Goal: Task Accomplishment & Management: Manage account settings

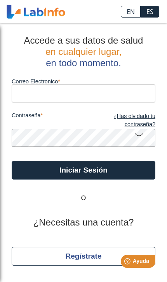
click at [123, 91] on input "Correo Electronico" at bounding box center [84, 94] width 144 height 18
type input "[EMAIL_ADDRESS][DOMAIN_NAME]"
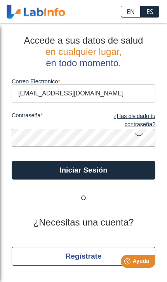
click at [84, 170] on button "Iniciar Sesión" at bounding box center [84, 170] width 144 height 19
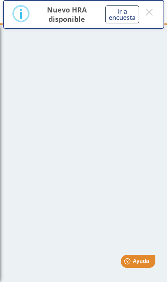
click at [113, 169] on main at bounding box center [83, 152] width 167 height 259
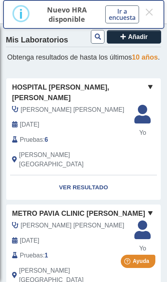
click at [149, 14] on button "×" at bounding box center [149, 12] width 11 height 14
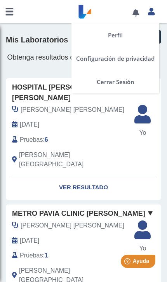
click at [156, 14] on link at bounding box center [152, 10] width 16 height 10
click at [153, 14] on icon at bounding box center [151, 12] width 7 height 6
click at [155, 16] on link at bounding box center [152, 10] width 16 height 10
click at [122, 37] on link "Perfil" at bounding box center [116, 34] width 88 height 23
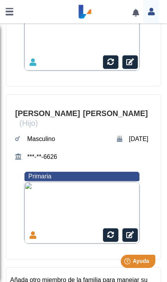
scroll to position [707, 0]
click at [117, 109] on span "[PERSON_NAME]" at bounding box center [116, 114] width 70 height 14
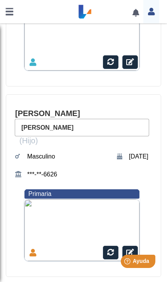
click at [51, 111] on span "[PERSON_NAME]" at bounding box center [48, 114] width 70 height 14
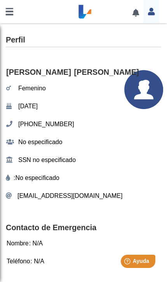
scroll to position [0, 0]
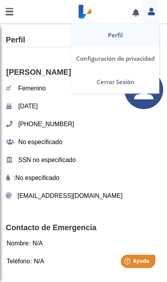
click at [152, 19] on div "Perfil Configuración de privacidad Cerrar Sesión" at bounding box center [152, 11] width 16 height 23
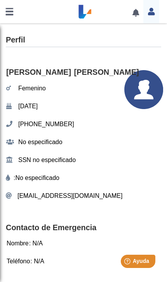
click at [132, 11] on link at bounding box center [136, 13] width 16 height 6
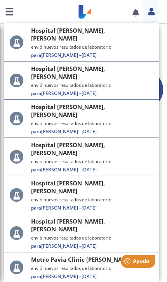
click at [132, 14] on link at bounding box center [136, 13] width 16 height 6
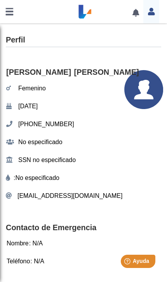
click at [139, 12] on link at bounding box center [136, 13] width 16 height 6
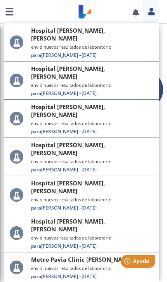
click at [10, 14] on link at bounding box center [9, 11] width 19 height 23
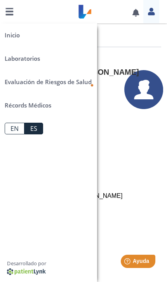
click at [56, 60] on link "Laboratorios" at bounding box center [48, 58] width 97 height 23
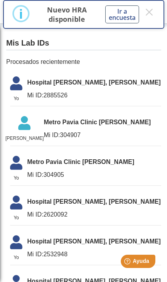
scroll to position [128, 0]
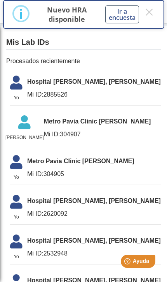
click at [123, 121] on span "Metro Pavia Clinic [PERSON_NAME]" at bounding box center [103, 121] width 118 height 9
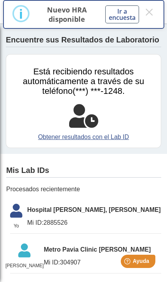
scroll to position [0, 0]
click at [152, 15] on button "×" at bounding box center [149, 12] width 11 height 14
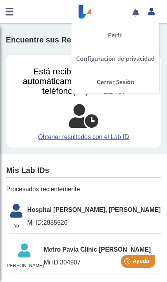
click at [149, 17] on div "Perfil Configuración de privacidad Cerrar Sesión" at bounding box center [152, 11] width 16 height 23
click at [123, 36] on link "Perfil" at bounding box center [116, 34] width 88 height 23
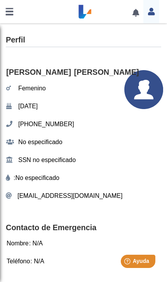
click at [11, 16] on link at bounding box center [9, 11] width 19 height 23
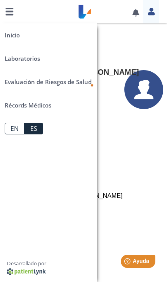
click at [69, 83] on span "Evaluación de Riesgos de Salud" at bounding box center [48, 82] width 87 height 8
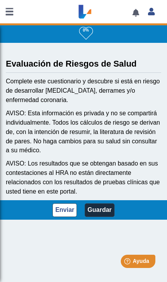
click at [11, 11] on link at bounding box center [9, 11] width 19 height 23
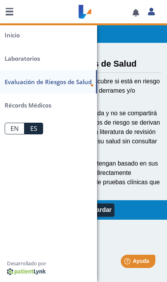
click at [24, 59] on link "Laboratorios" at bounding box center [48, 58] width 97 height 23
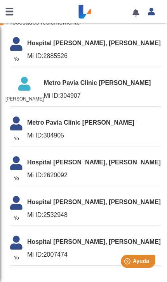
scroll to position [165, 0]
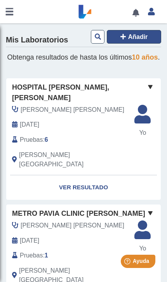
click at [142, 43] on button "Añadir" at bounding box center [134, 37] width 55 height 14
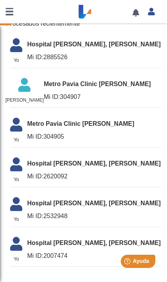
scroll to position [165, 0]
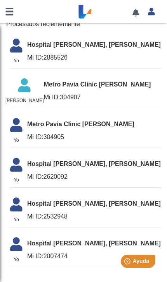
click at [101, 241] on span "Hospital [PERSON_NAME], [PERSON_NAME]" at bounding box center [94, 243] width 134 height 9
click at [74, 241] on span "Hospital [PERSON_NAME], [PERSON_NAME]" at bounding box center [94, 243] width 134 height 9
click at [91, 203] on span "Hospital [PERSON_NAME], [PERSON_NAME]" at bounding box center [94, 203] width 134 height 9
click at [101, 162] on span "Hospital [PERSON_NAME], [PERSON_NAME]" at bounding box center [94, 163] width 134 height 9
click at [119, 129] on li "Yo Yo Metro Pavia Clinic Ponce Mi ID: 304905" at bounding box center [86, 131] width 152 height 34
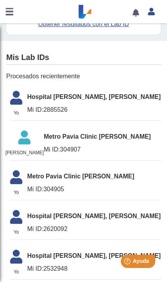
scroll to position [108, 0]
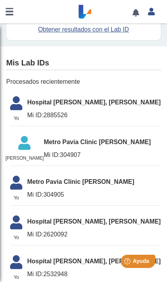
click at [100, 146] on li "Jonairys Nicole Pérez Rodriguez Jonairys Nicole Pérez Rodriguez Metro Pavia Cli…" at bounding box center [86, 149] width 152 height 34
click at [70, 111] on span "Mi ID: 2885526" at bounding box center [94, 115] width 134 height 9
click at [44, 138] on icon at bounding box center [24, 145] width 39 height 19
click at [19, 106] on icon at bounding box center [16, 105] width 22 height 19
click at [44, 143] on icon at bounding box center [24, 145] width 39 height 19
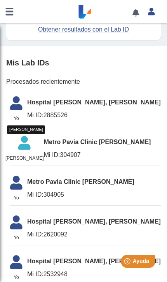
click at [19, 184] on icon at bounding box center [16, 185] width 22 height 19
click at [133, 15] on link at bounding box center [136, 13] width 16 height 6
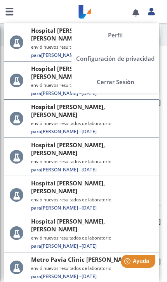
click at [155, 16] on div "Perfil Configuración de privacidad Cerrar Sesión" at bounding box center [152, 11] width 16 height 23
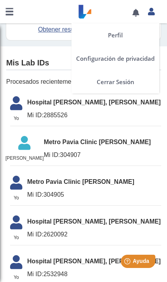
click at [155, 14] on link at bounding box center [152, 10] width 16 height 10
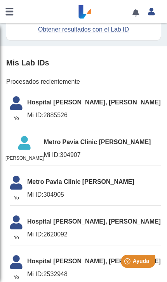
click at [14, 14] on link at bounding box center [9, 11] width 19 height 23
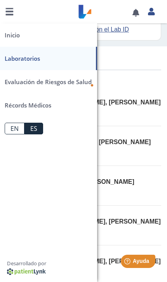
click at [47, 111] on link "Récords Médicos" at bounding box center [48, 104] width 97 height 23
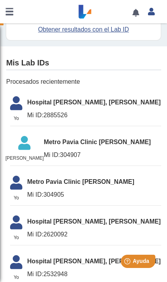
scroll to position [0, 0]
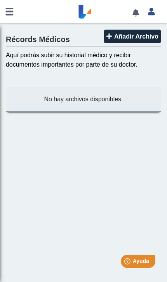
click at [146, 34] on span "Añadir Archivo" at bounding box center [137, 36] width 44 height 7
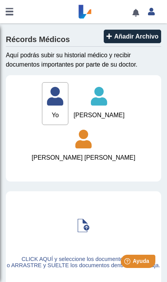
click at [81, 145] on icon at bounding box center [84, 141] width 104 height 23
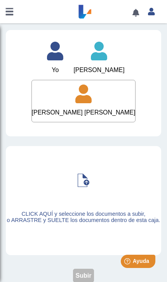
scroll to position [46, 0]
click at [95, 213] on div at bounding box center [76, 200] width 132 height 100
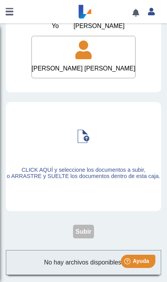
scroll to position [90, 0]
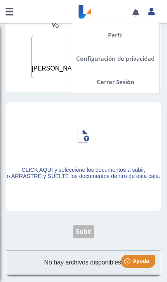
click at [155, 20] on div "Perfil Configuración de privacidad Cerrar Sesión" at bounding box center [152, 11] width 16 height 23
